Goal: Task Accomplishment & Management: Complete application form

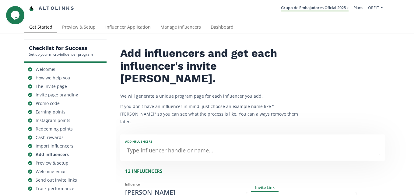
click at [279, 63] on h2 "Add influencers and get each influencer's invite [PERSON_NAME]." at bounding box center [211, 66] width 182 height 38
click at [205, 102] on p "If you don't have an influencer in mind, just choose an example name like "[PER…" at bounding box center [211, 113] width 182 height 23
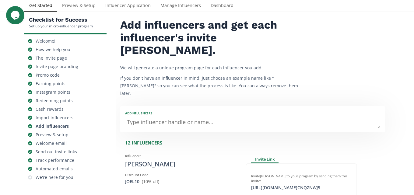
scroll to position [30, 0]
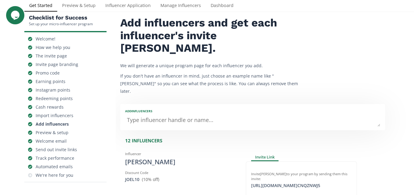
click at [170, 114] on textarea at bounding box center [252, 120] width 255 height 12
type textarea "aL"
type input "aL"
type input "AL"
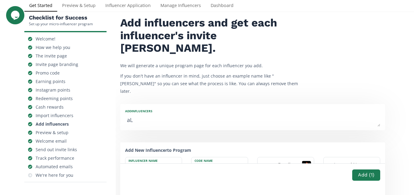
type textarea "a"
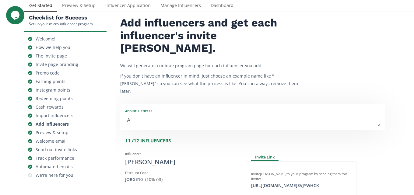
type textarea "Al"
type input "Al"
type input "AL"
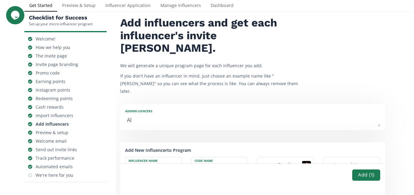
type textarea "Alf"
type input "Alf"
type input "ALF"
type textarea "Alfr"
type input "Alfr"
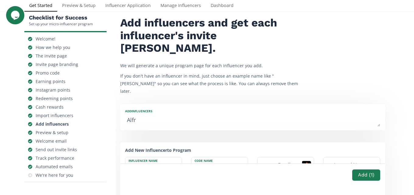
type input "ALFR"
type textarea "Alfre"
type input "Alfre"
type input "ALFRE"
type textarea "Alfred"
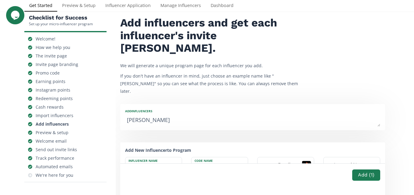
type input "Alfred"
type input "ALFRED"
type textarea "Alfredo"
type input "Alfredo"
type input "[PERSON_NAME]"
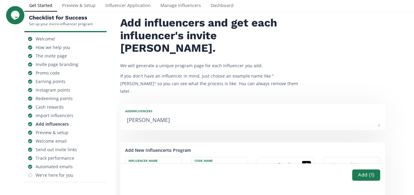
type textarea "Alfredo G"
type input "Alfredo G"
type textarea "Alfredo Gu"
type input "Alfredo Gu"
type textarea "Alfredo Gur"
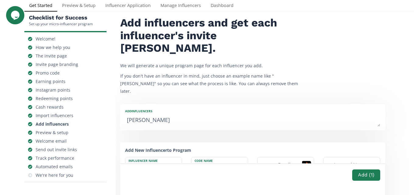
type input "Alfredo Gur"
type textarea "Alfredo Guri"
type input "Alfredo Guri"
type textarea "Alfredo Gur"
type input "Alfredo Gur"
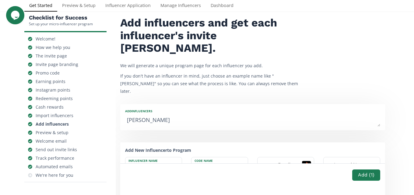
type textarea "Alfredo Gu"
type input "Alfredo Gu"
type textarea "Alfredo Gut"
type input "Alfredo Gut"
type textarea "Alfredo Guti"
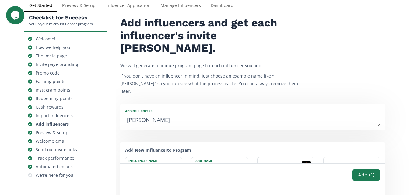
type input "Alfredo Guti"
type textarea "Alfredo Gutie"
type input "Alfredo Gutie"
type textarea "Alfredo Gutier"
type input "Alfredo Gutier"
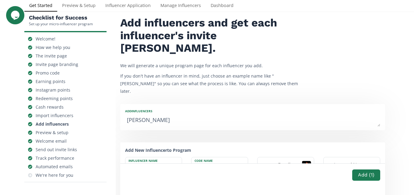
type textarea "Alfredo Gutierr"
type input "Alfredo Gutierr"
type textarea "Alfredo Gutierre"
type input "Alfredo Gutierre"
type textarea "Alfredo Gutierrez"
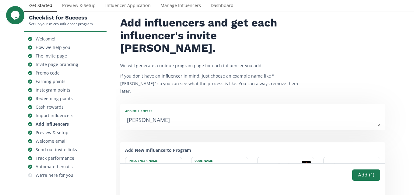
type input "Alfredo Gutierrez"
type textarea "Alfredo Gutirrez"
type input "Alfredo Gutirrez"
type textarea "[PERSON_NAME]"
type input "[PERSON_NAME]"
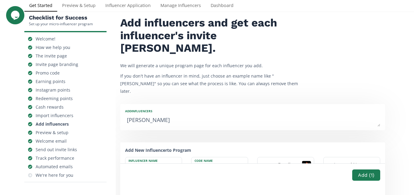
scroll to position [91, 0]
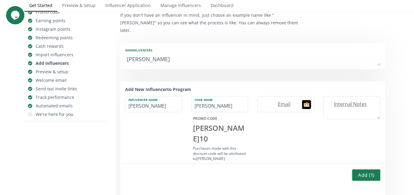
type textarea "[PERSON_NAME]"
click at [353, 171] on button "Add ( 1 )" at bounding box center [366, 174] width 30 height 13
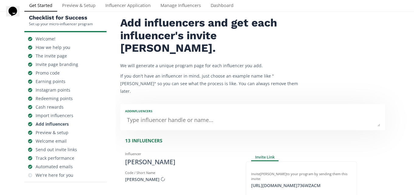
scroll to position [61, 0]
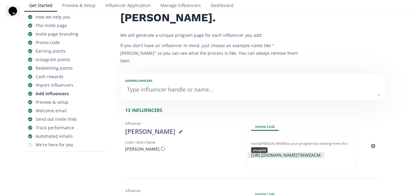
click at [287, 152] on div "[URL][DOMAIN_NAME] 736WZACM copied" at bounding box center [285, 155] width 77 height 6
